Goal: Communication & Community: Ask a question

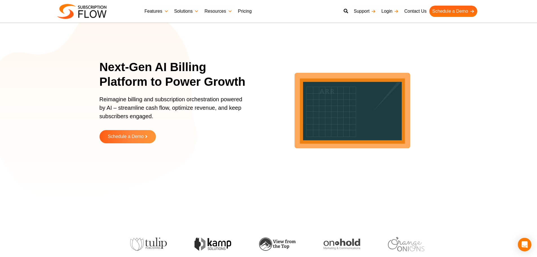
click at [247, 13] on link "Pricing" at bounding box center [244, 11] width 19 height 11
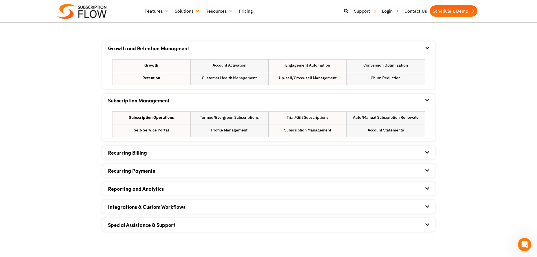
scroll to position [338, 0]
click at [197, 151] on div "Recurring Billing" at bounding box center [268, 152] width 321 height 14
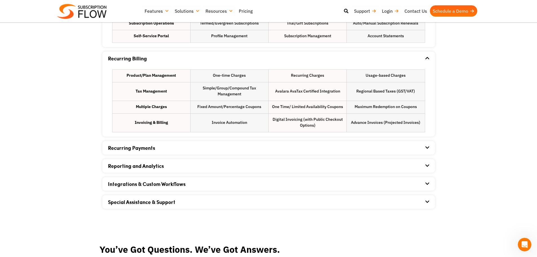
scroll to position [479, 0]
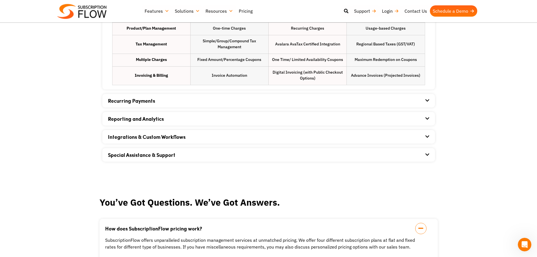
click at [196, 141] on div "Integrations & Custom Workflows" at bounding box center [268, 137] width 321 height 14
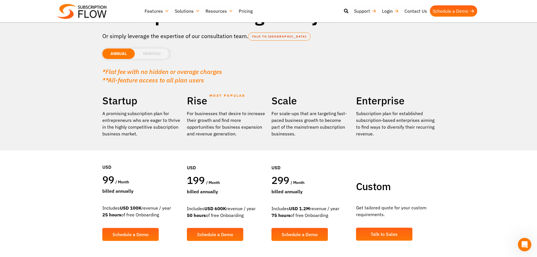
scroll to position [0, 0]
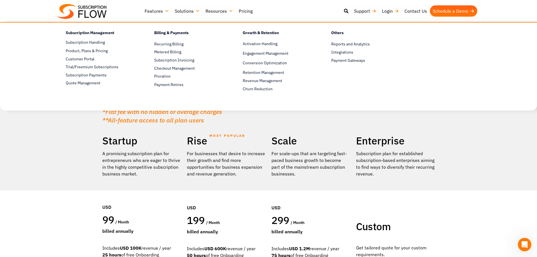
click at [355, 65] on ul "Others Reports and Analytics Customize your own console and track it all in run…" at bounding box center [360, 60] width 88 height 64
click at [356, 63] on span "Payment Gateways" at bounding box center [348, 60] width 34 height 6
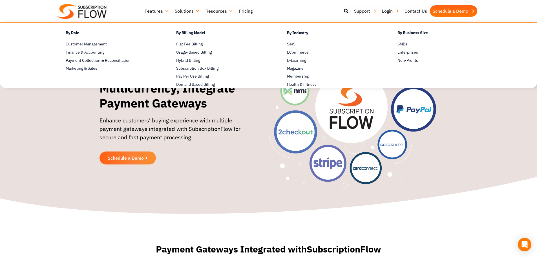
click at [186, 11] on link "Solutions" at bounding box center [187, 10] width 31 height 11
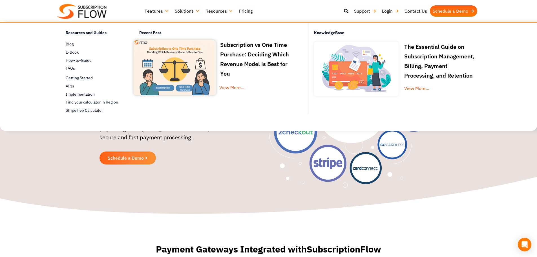
click at [214, 14] on link "Resources" at bounding box center [219, 10] width 33 height 11
click at [71, 85] on span "APIs" at bounding box center [70, 86] width 8 height 6
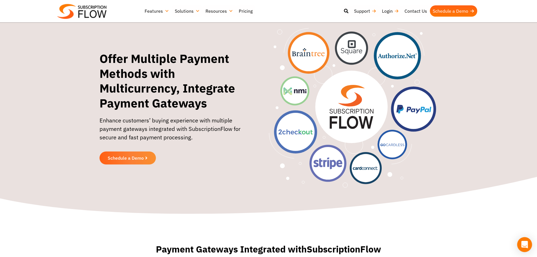
click at [521, 245] on icon "Open Intercom Messenger" at bounding box center [524, 244] width 7 height 7
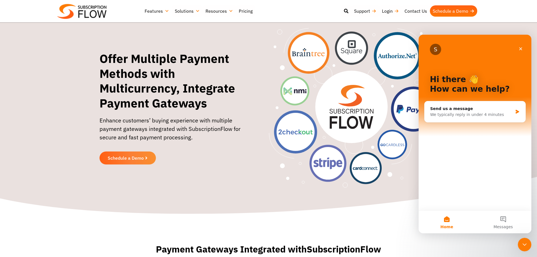
drag, startPoint x: 504, startPoint y: 219, endPoint x: 496, endPoint y: 187, distance: 33.0
click at [504, 219] on button "Messages" at bounding box center [503, 222] width 56 height 23
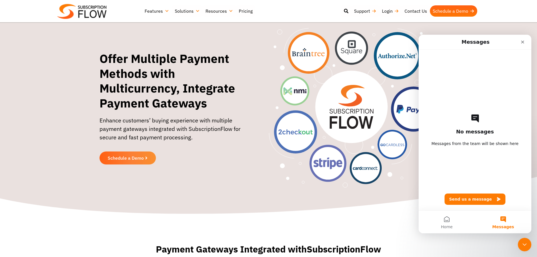
click at [478, 119] on icon "Intercom messenger" at bounding box center [474, 118] width 9 height 9
click at [478, 199] on button "Send us a message" at bounding box center [474, 198] width 61 height 11
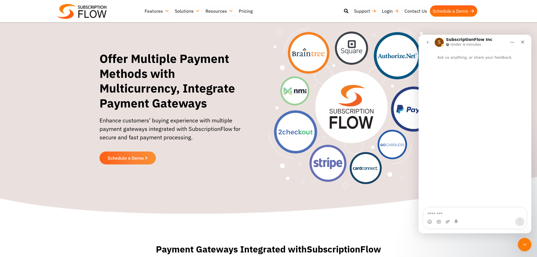
click at [468, 217] on textarea "Message…" at bounding box center [474, 212] width 103 height 10
type textarea "**********"
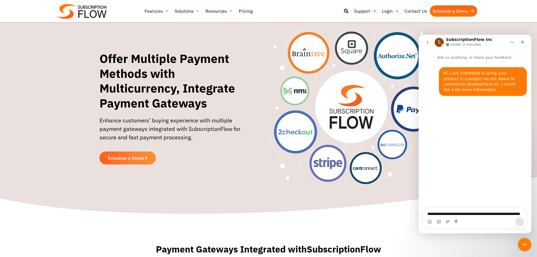
scroll to position [60, 0]
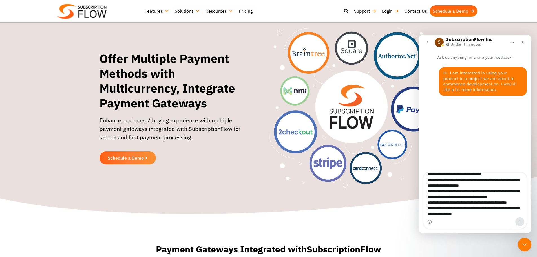
type textarea "**********"
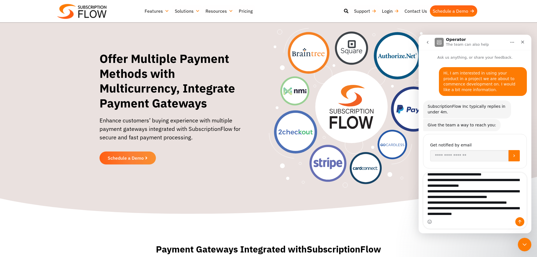
scroll to position [4, 0]
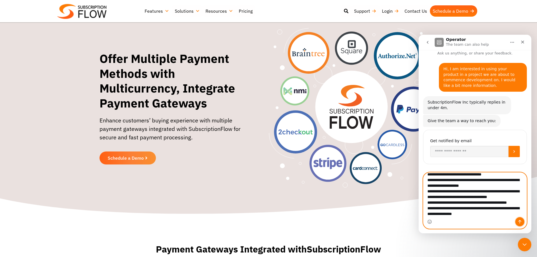
drag, startPoint x: 518, startPoint y: 224, endPoint x: 513, endPoint y: 215, distance: 10.1
click at [518, 224] on button "Send a message…" at bounding box center [519, 221] width 9 height 9
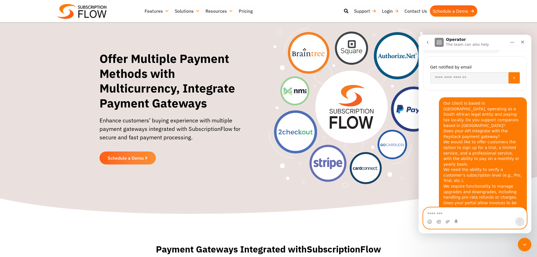
scroll to position [85, 0]
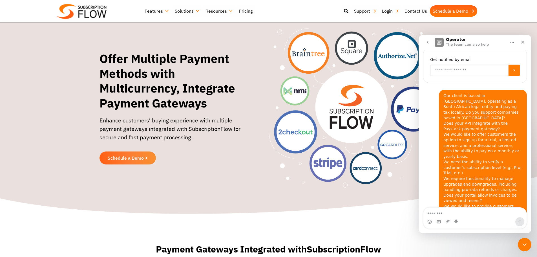
click at [447, 68] on input "Enter your email" at bounding box center [469, 70] width 78 height 11
type input "**********"
click at [509, 73] on button "Submit" at bounding box center [513, 70] width 11 height 11
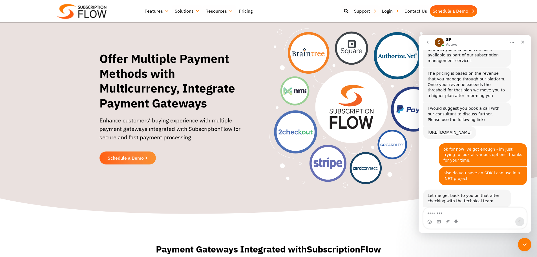
scroll to position [331, 0]
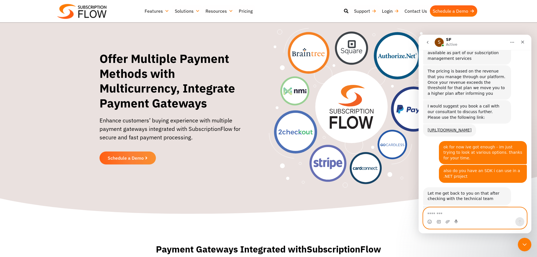
click at [454, 214] on textarea "Message…" at bounding box center [474, 212] width 103 height 10
type textarea "**********"
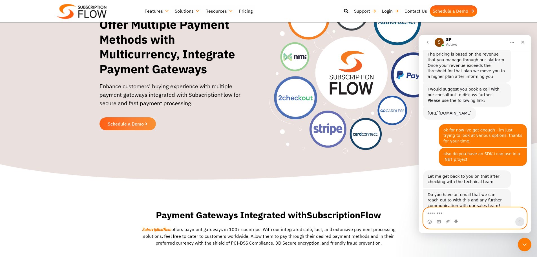
scroll to position [0, 0]
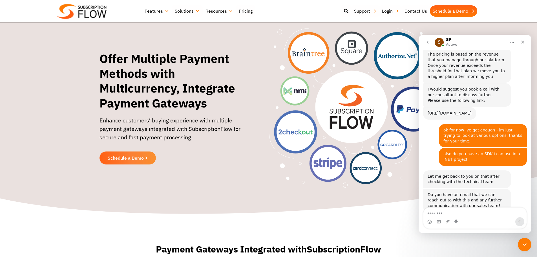
click at [221, 11] on link "Resources" at bounding box center [219, 10] width 33 height 11
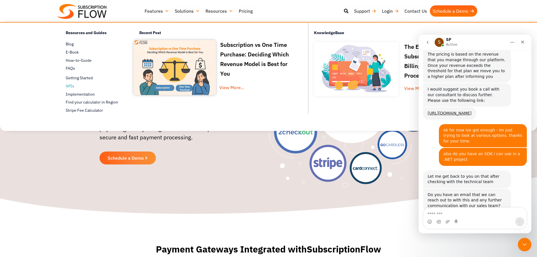
click at [74, 85] on span "APIs" at bounding box center [70, 86] width 8 height 6
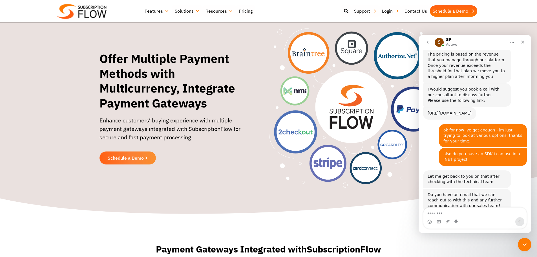
scroll to position [370, 0]
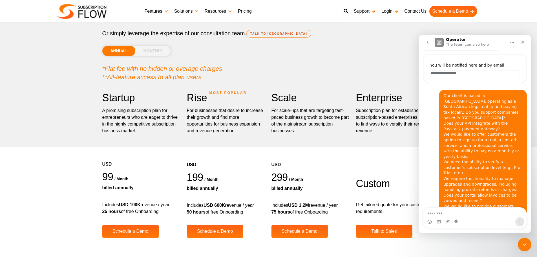
scroll to position [56, 0]
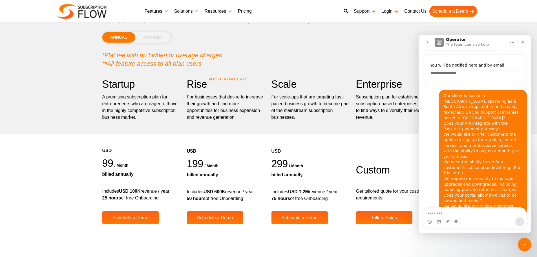
click at [157, 36] on li "MONTHLY" at bounding box center [153, 37] width 36 height 10
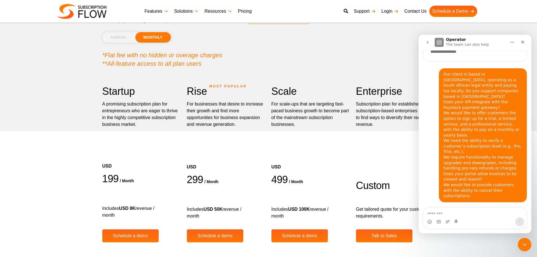
scroll to position [101, 0]
click at [120, 38] on li "ANNUAL" at bounding box center [118, 37] width 33 height 10
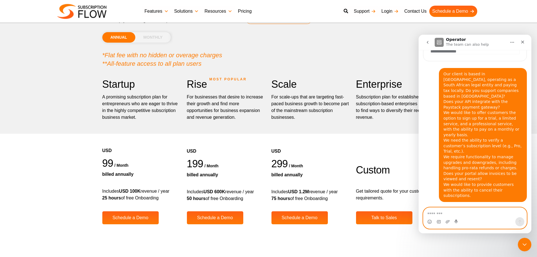
click at [450, 214] on textarea "Message…" at bounding box center [474, 212] width 103 height 10
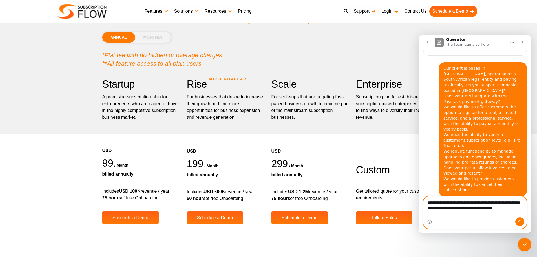
scroll to position [113, 0]
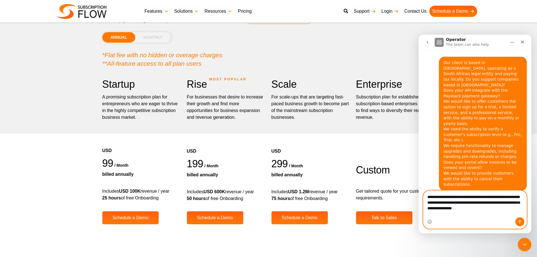
type textarea "**********"
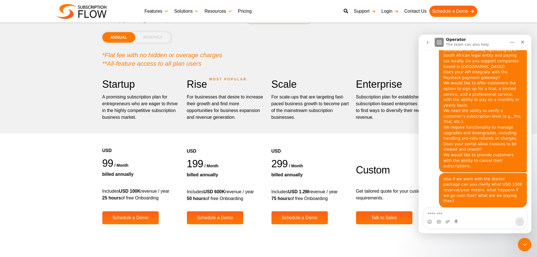
click at [160, 41] on li "MONTHLY" at bounding box center [153, 37] width 36 height 10
click at [160, 40] on li "MONTHLY" at bounding box center [153, 37] width 36 height 10
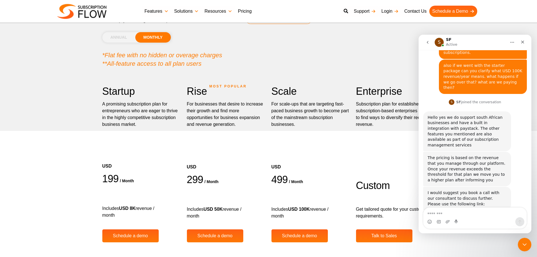
scroll to position [244, 0]
drag, startPoint x: 472, startPoint y: 191, endPoint x: 425, endPoint y: 185, distance: 47.2
click at [425, 211] on div "[URL][DOMAIN_NAME] SF • Just now" at bounding box center [449, 217] width 53 height 12
copy link "[URL][DOMAIN_NAME]"
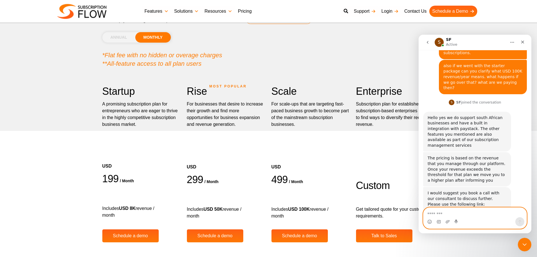
drag, startPoint x: 429, startPoint y: 216, endPoint x: 435, endPoint y: 214, distance: 5.8
click at [429, 216] on textarea "Message…" at bounding box center [474, 212] width 103 height 10
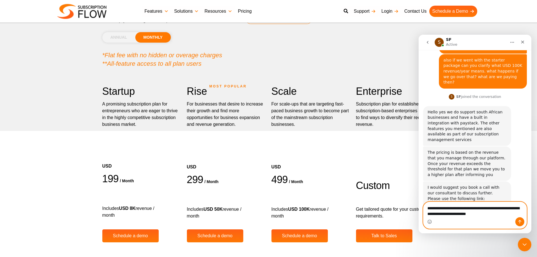
type textarea "**********"
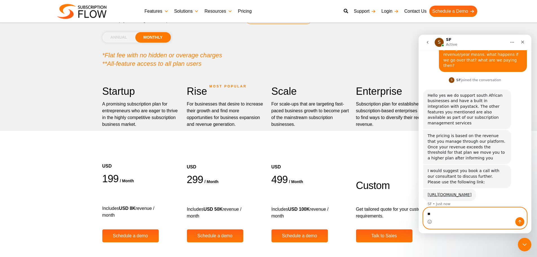
type textarea "*"
type textarea "**********"
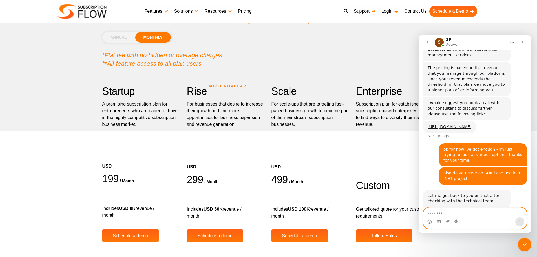
scroll to position [376, 0]
